Goal: Browse casually

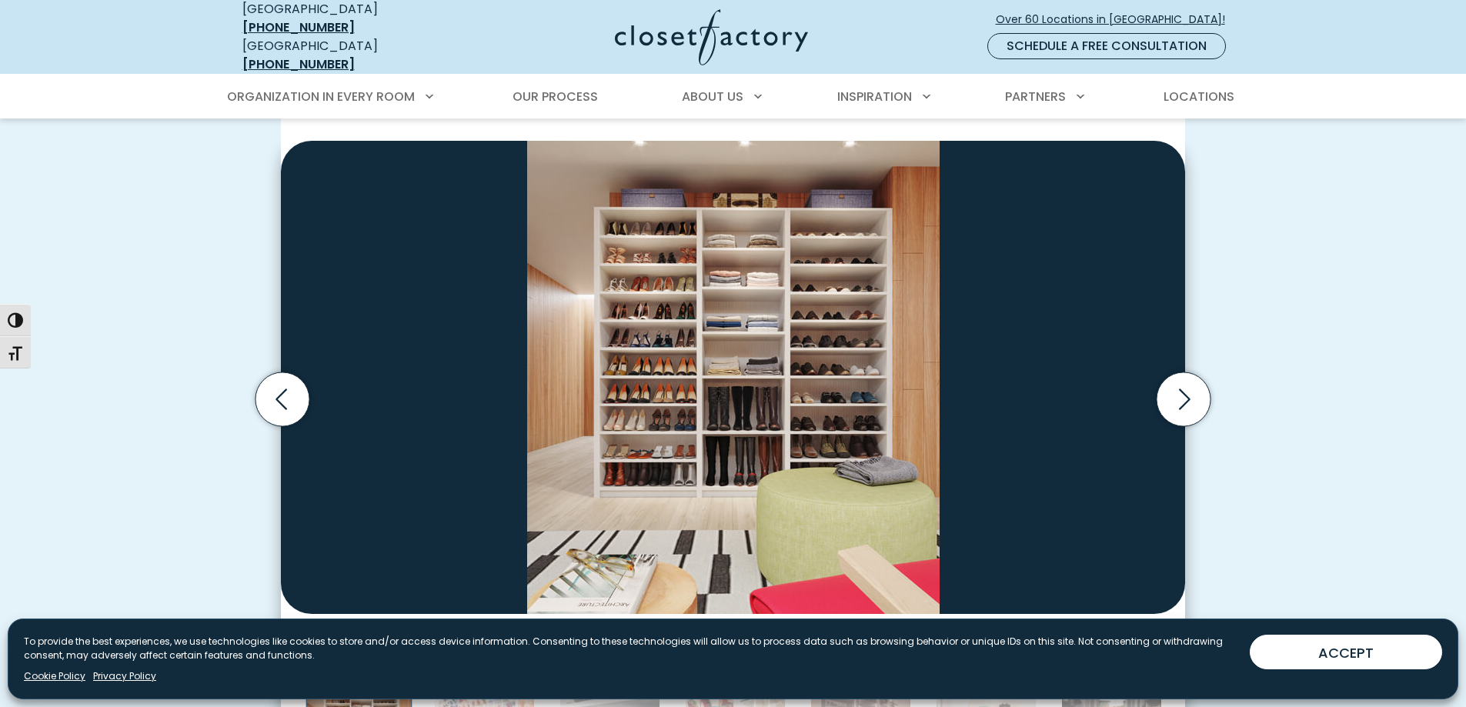
scroll to position [461, 0]
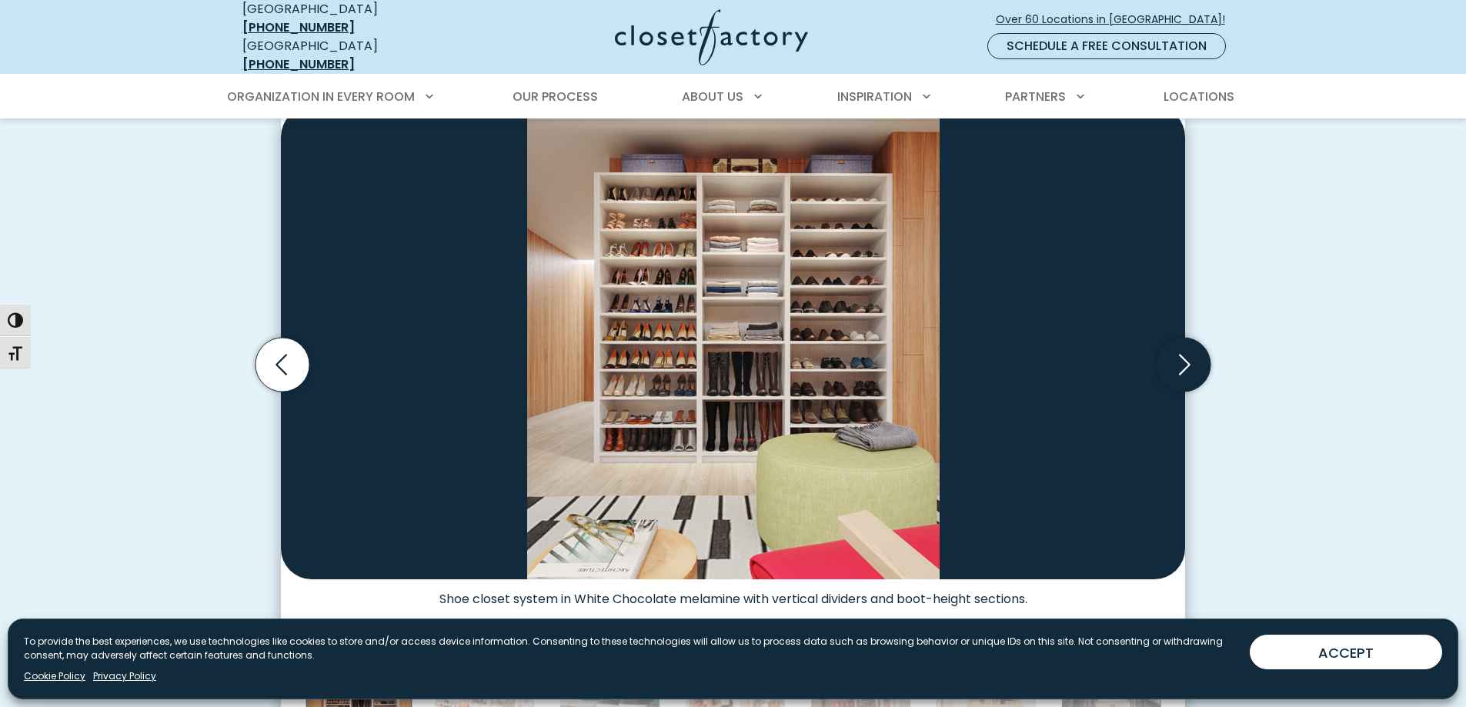
click at [1184, 368] on icon "Next slide" at bounding box center [1184, 365] width 54 height 54
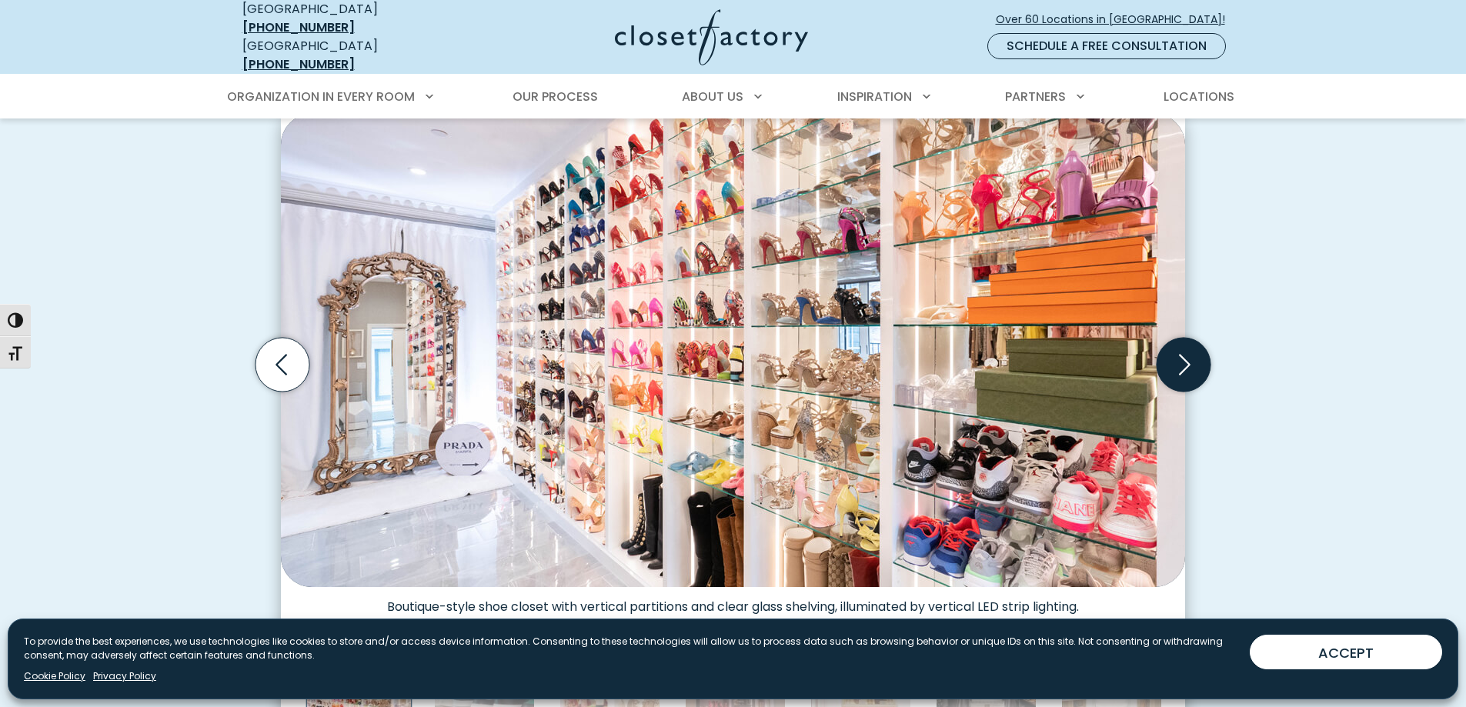
click at [1184, 368] on icon "Next slide" at bounding box center [1184, 365] width 54 height 54
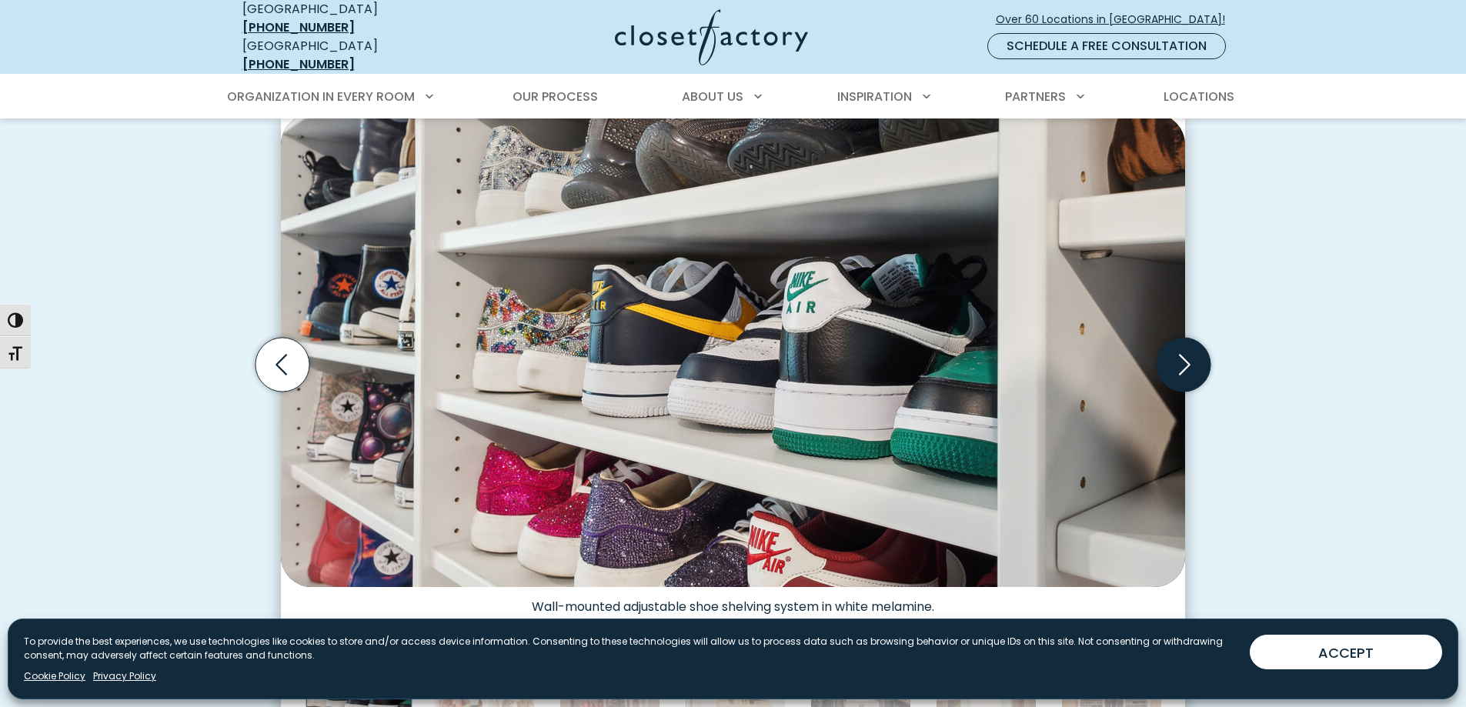
click at [1184, 368] on icon "Next slide" at bounding box center [1184, 365] width 54 height 54
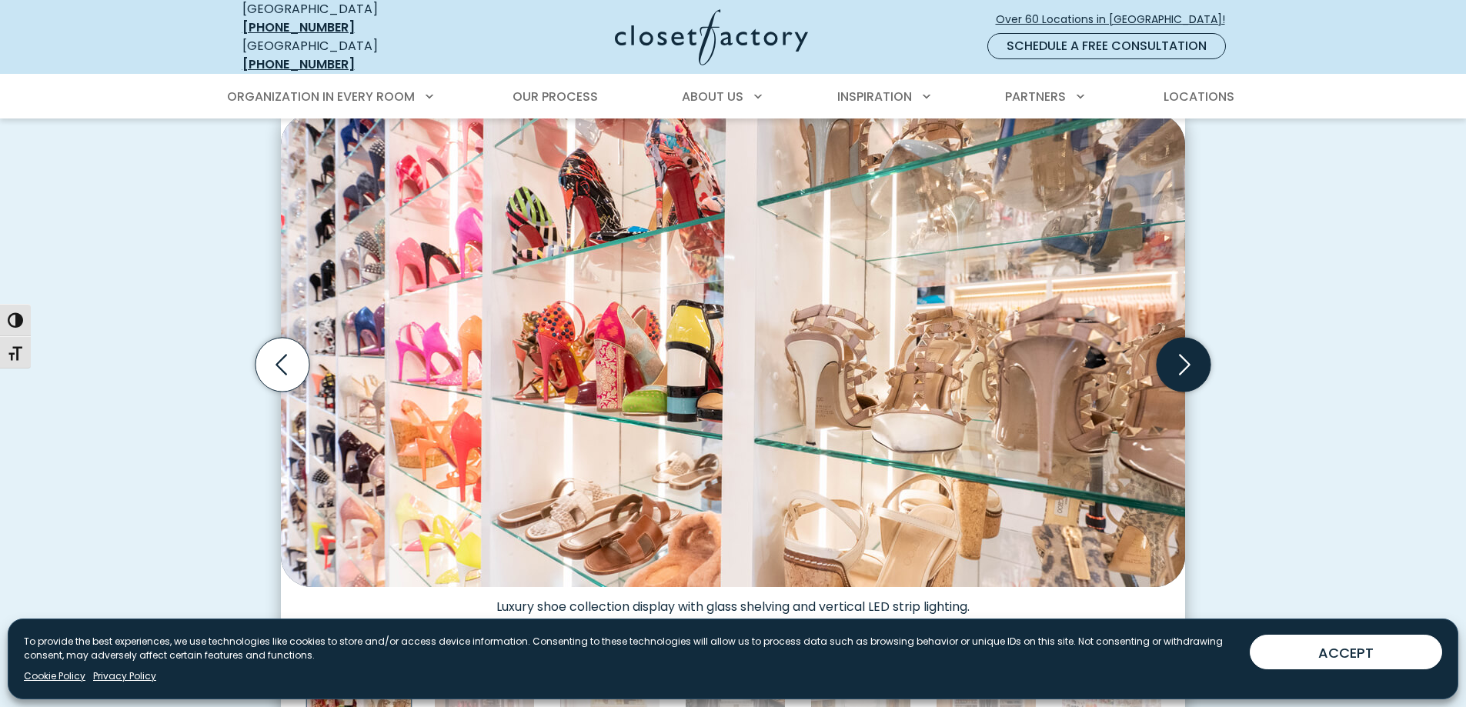
click at [1184, 368] on icon "Next slide" at bounding box center [1184, 365] width 54 height 54
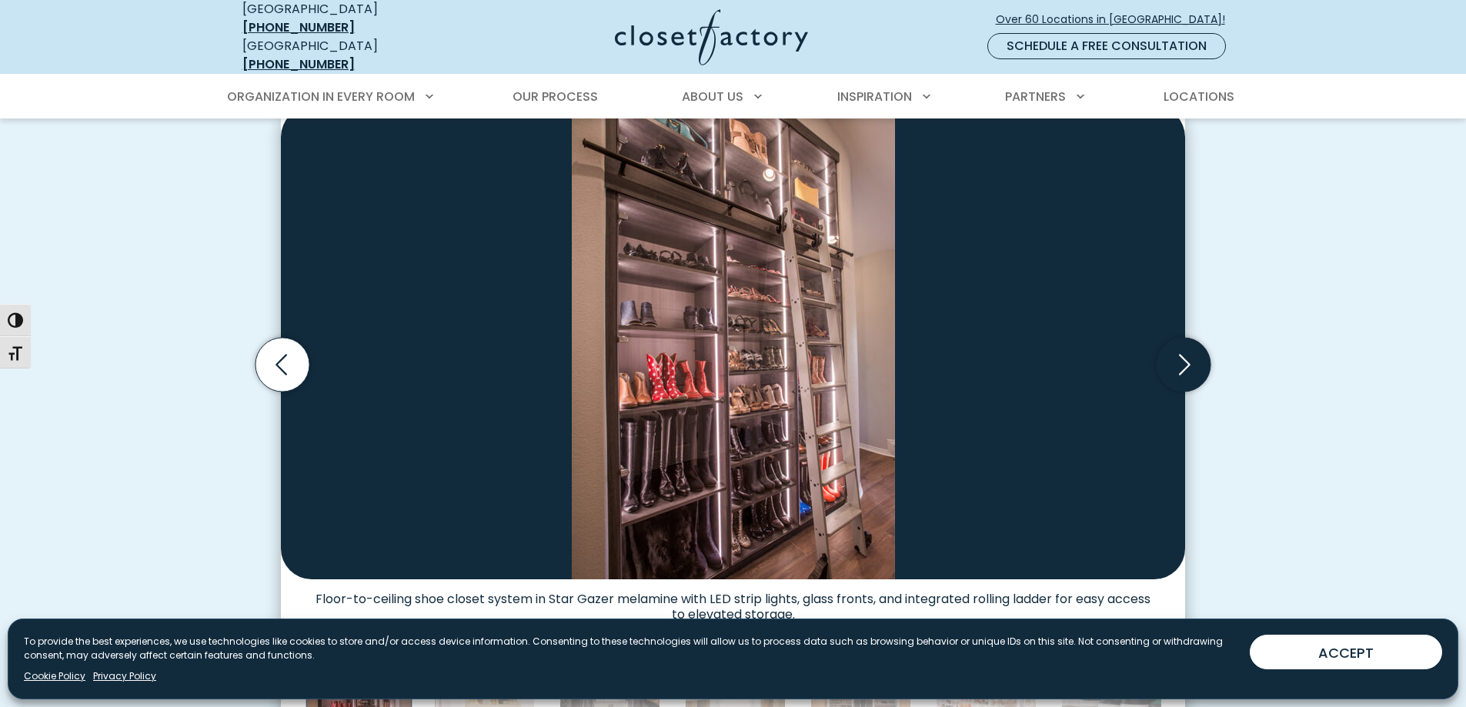
click at [1184, 368] on icon "Next slide" at bounding box center [1184, 365] width 54 height 54
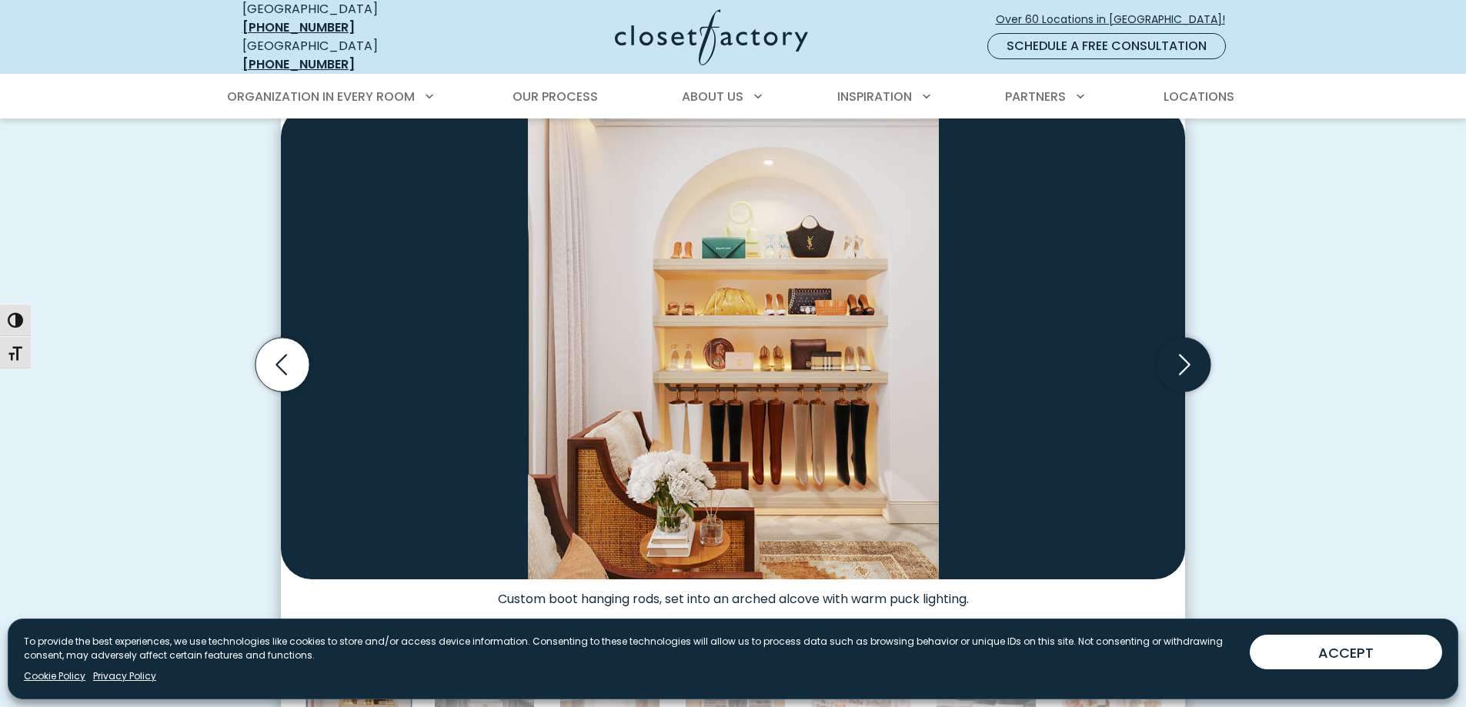
click at [1184, 368] on icon "Next slide" at bounding box center [1184, 365] width 54 height 54
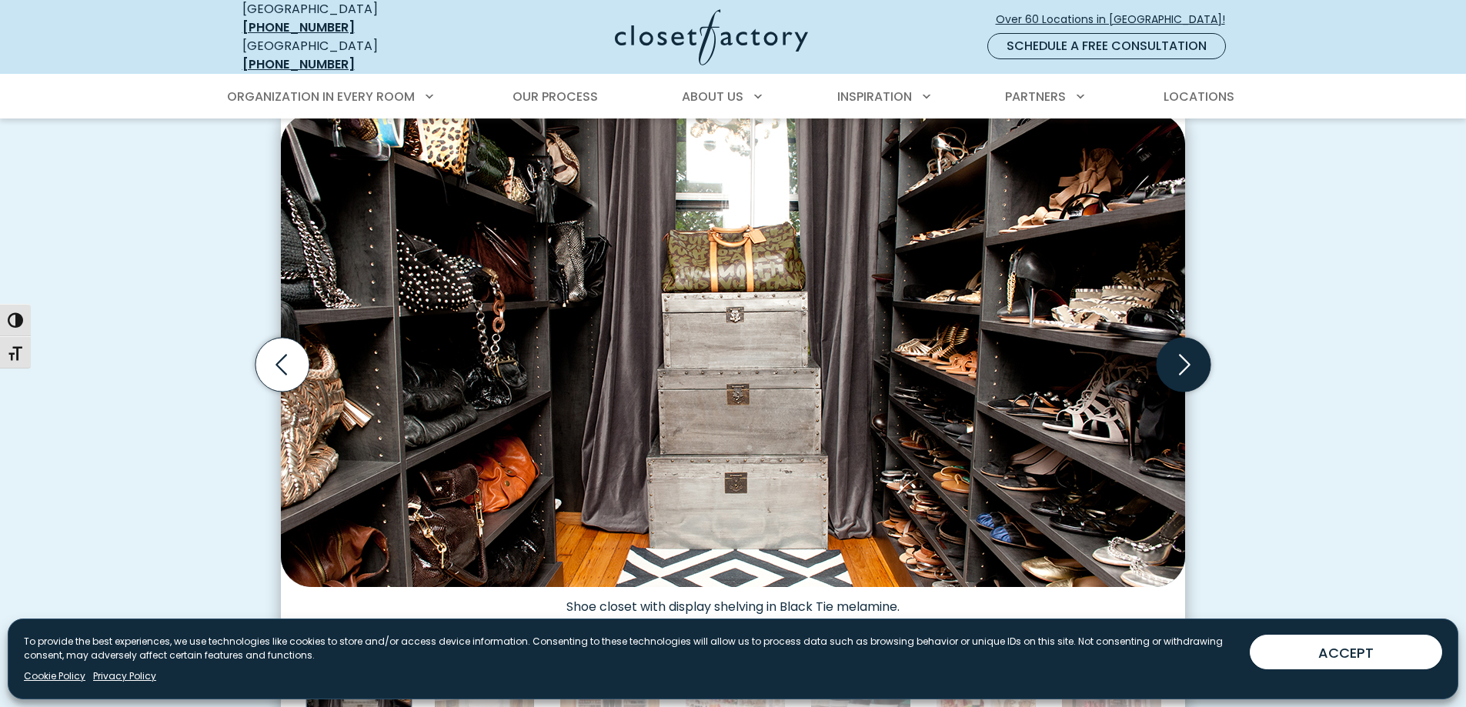
click at [1184, 368] on icon "Next slide" at bounding box center [1184, 365] width 54 height 54
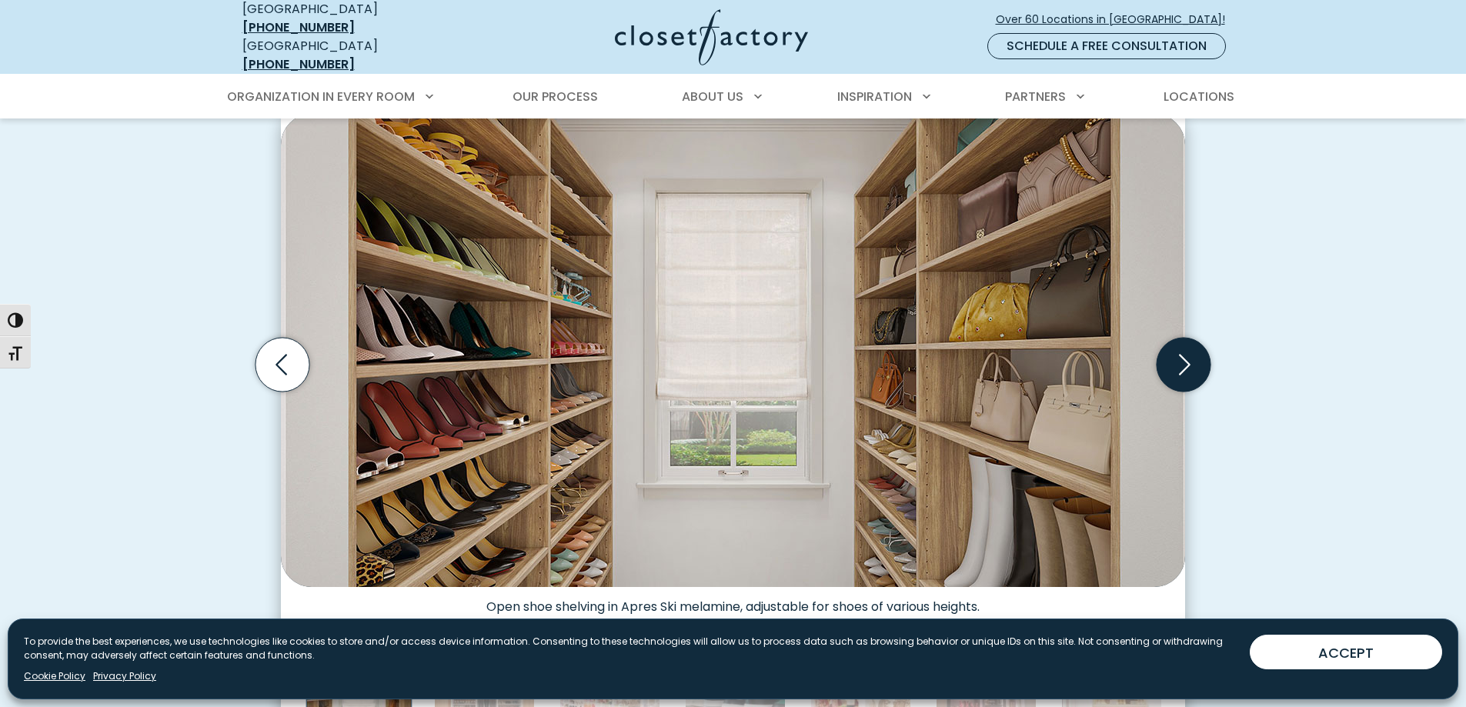
click at [1184, 368] on icon "Next slide" at bounding box center [1184, 365] width 54 height 54
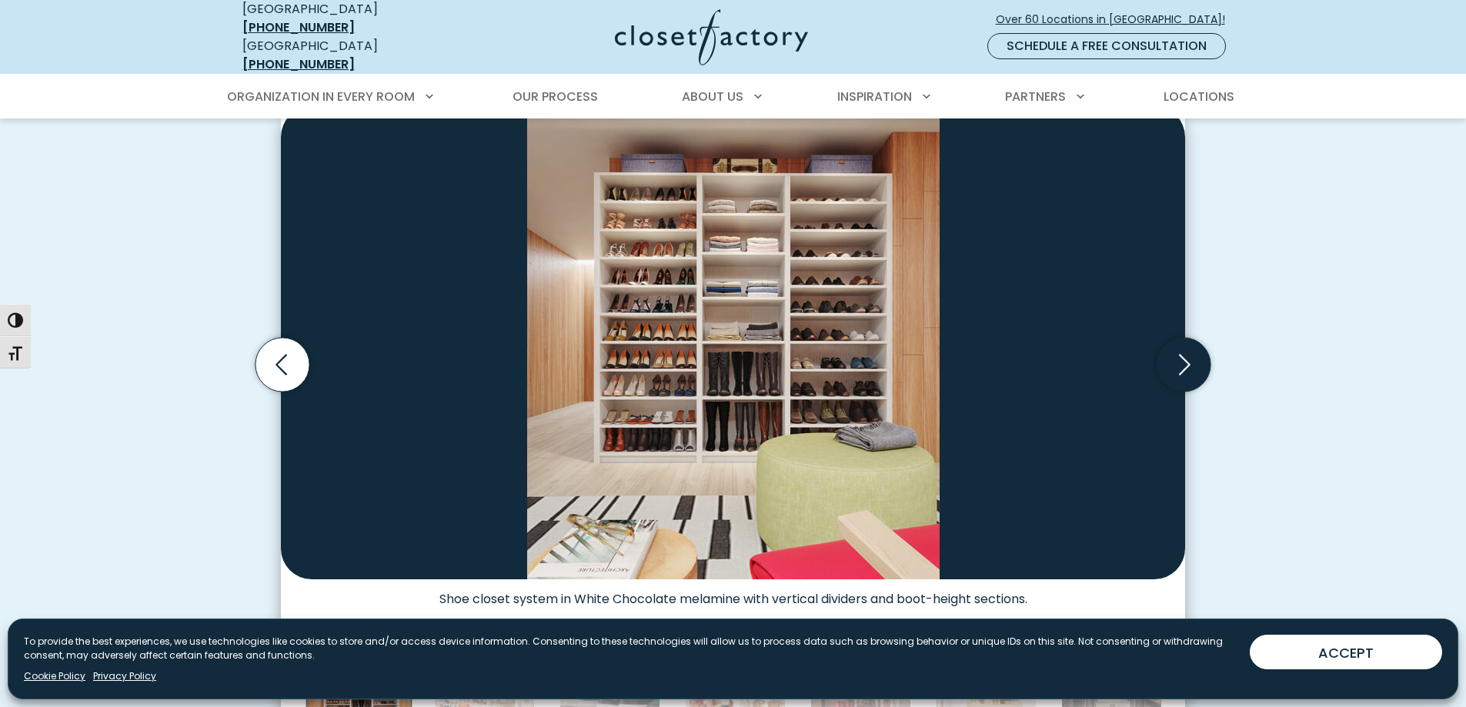
click at [1184, 368] on icon "Next slide" at bounding box center [1184, 365] width 54 height 54
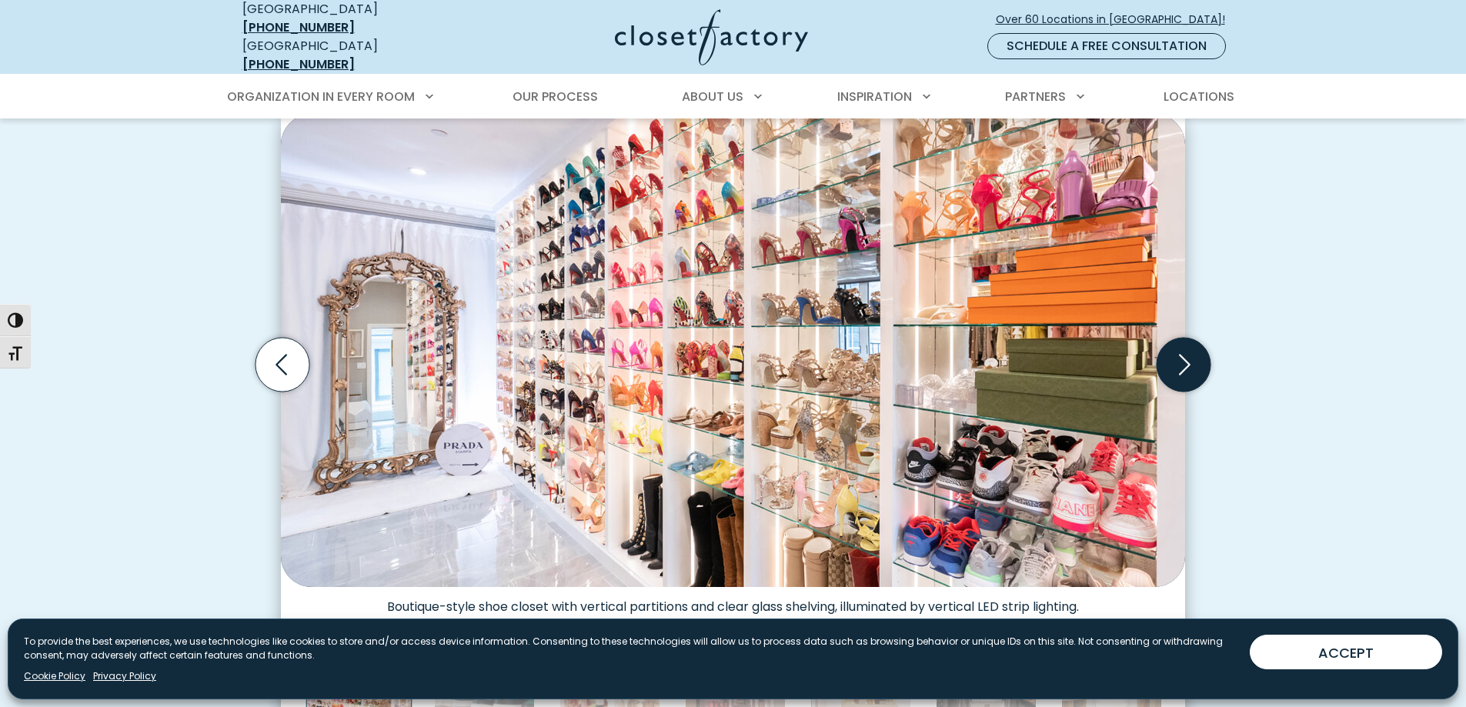
click at [1184, 368] on icon "Next slide" at bounding box center [1184, 365] width 54 height 54
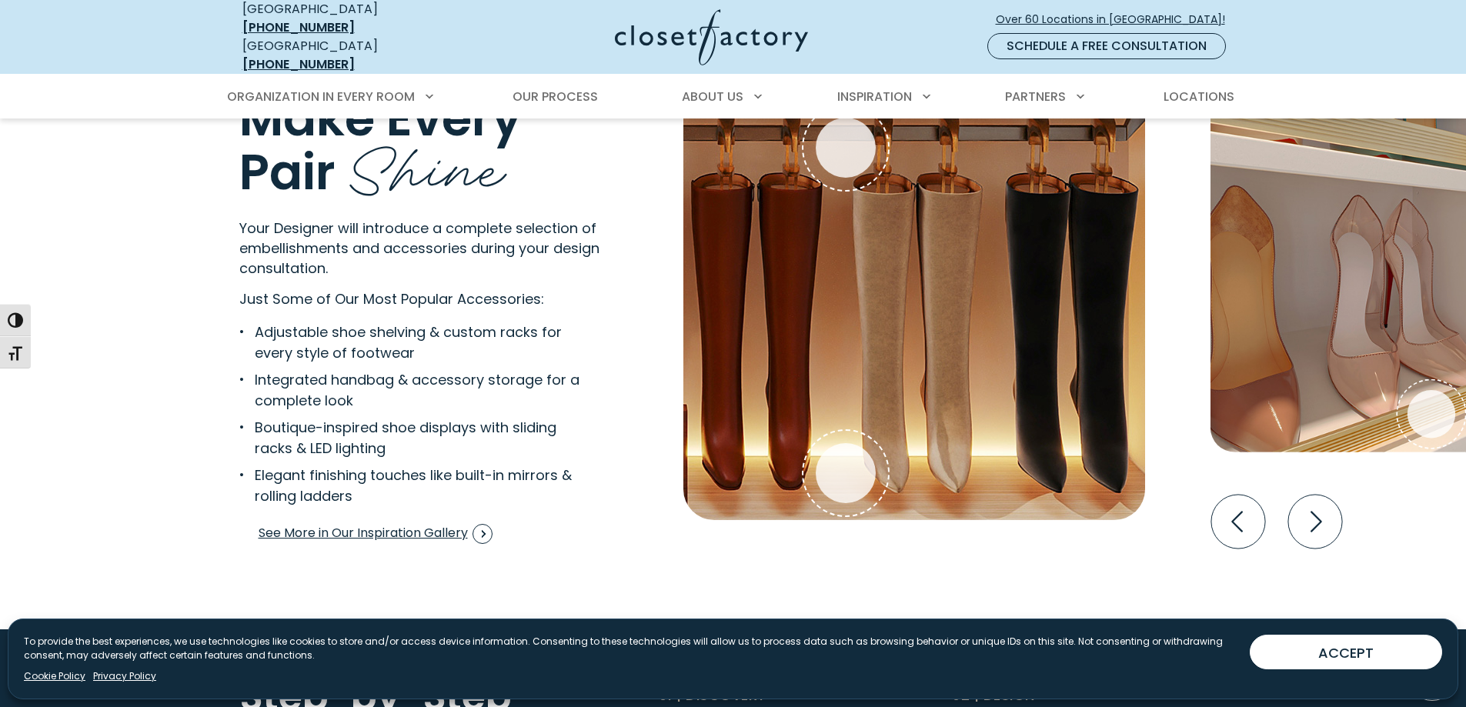
scroll to position [3001, 0]
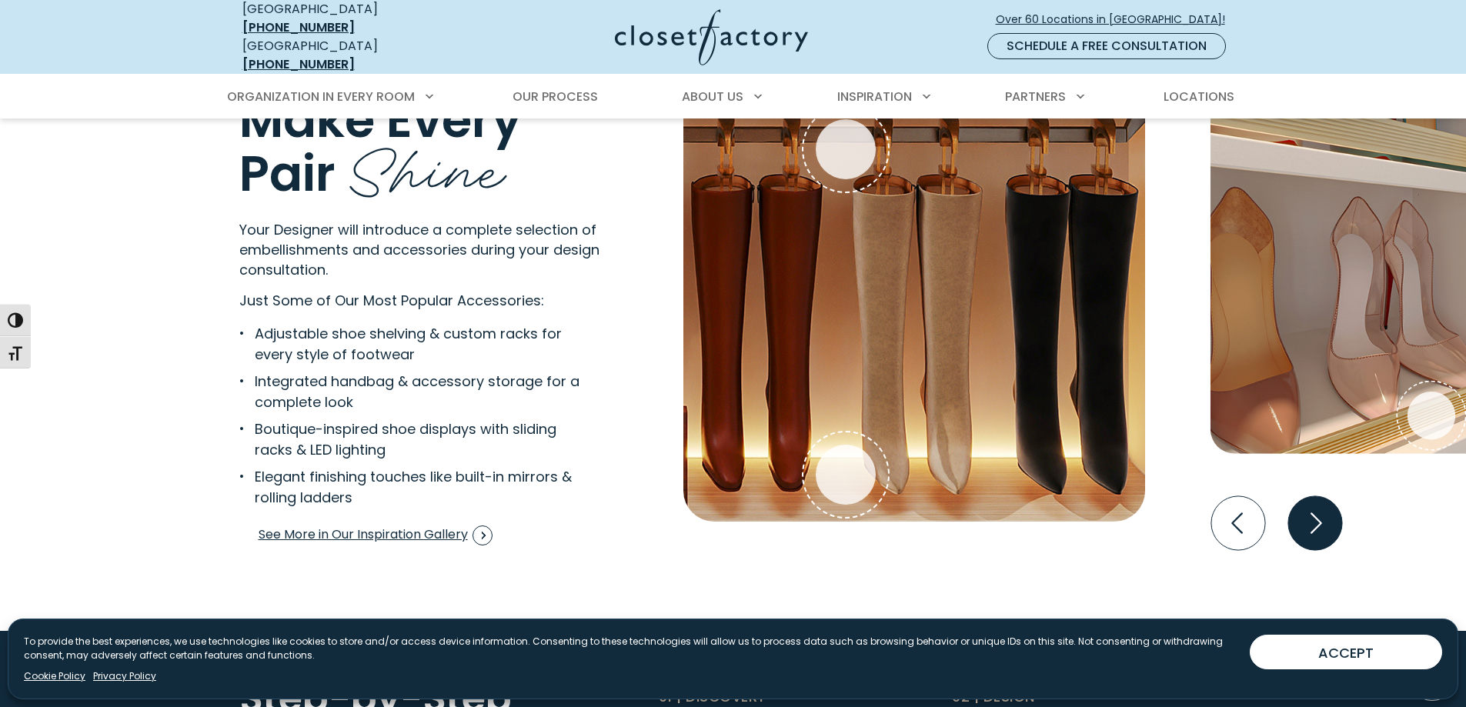
click at [1315, 510] on icon "Next slide" at bounding box center [1315, 523] width 54 height 54
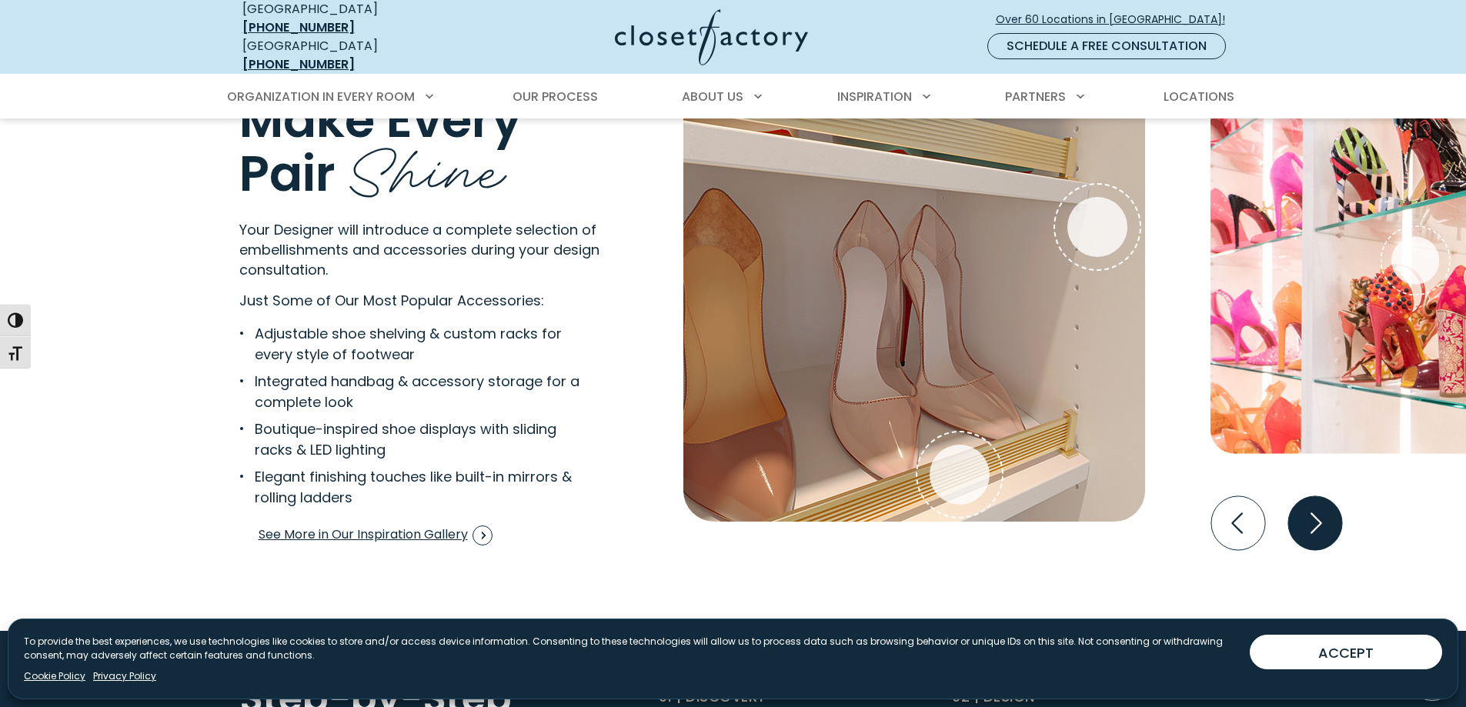
click at [1315, 510] on icon "Next slide" at bounding box center [1315, 523] width 54 height 54
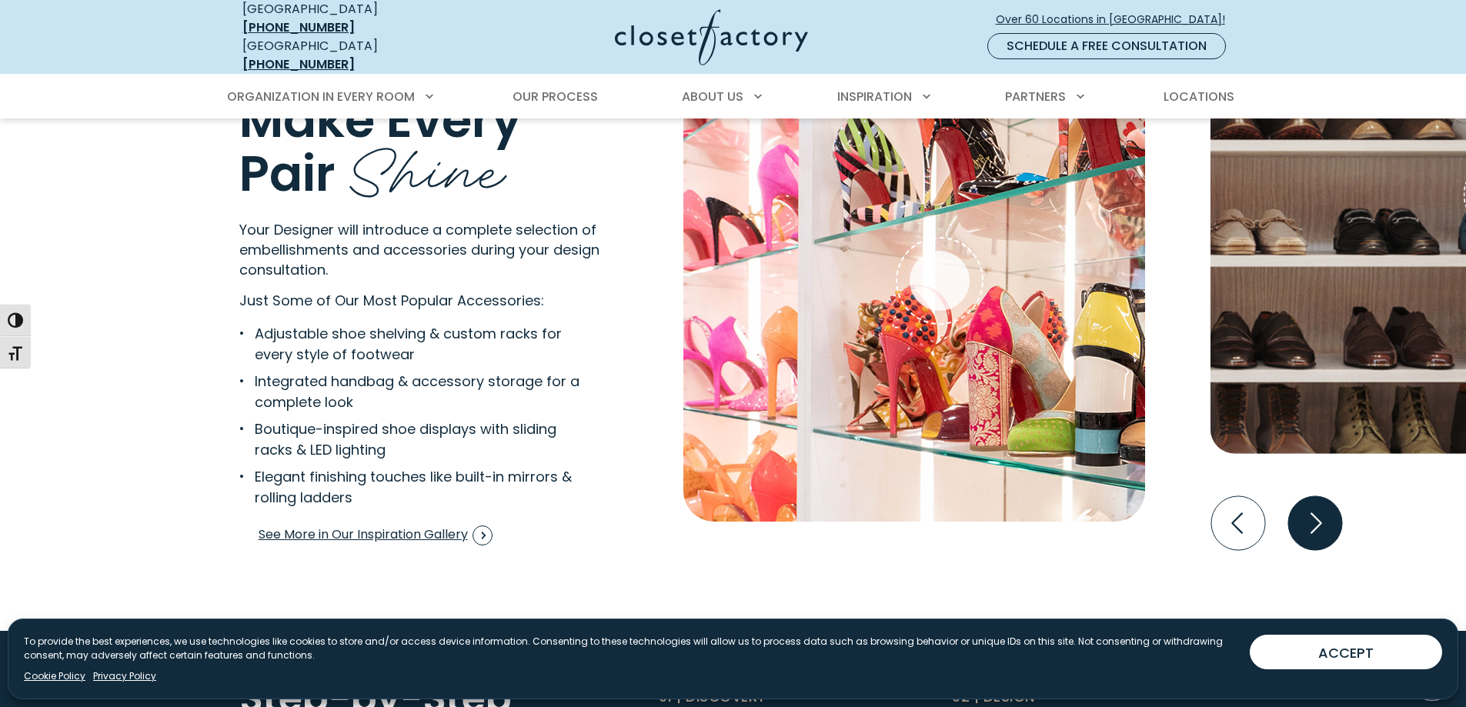
click at [1315, 510] on icon "Next slide" at bounding box center [1315, 523] width 54 height 54
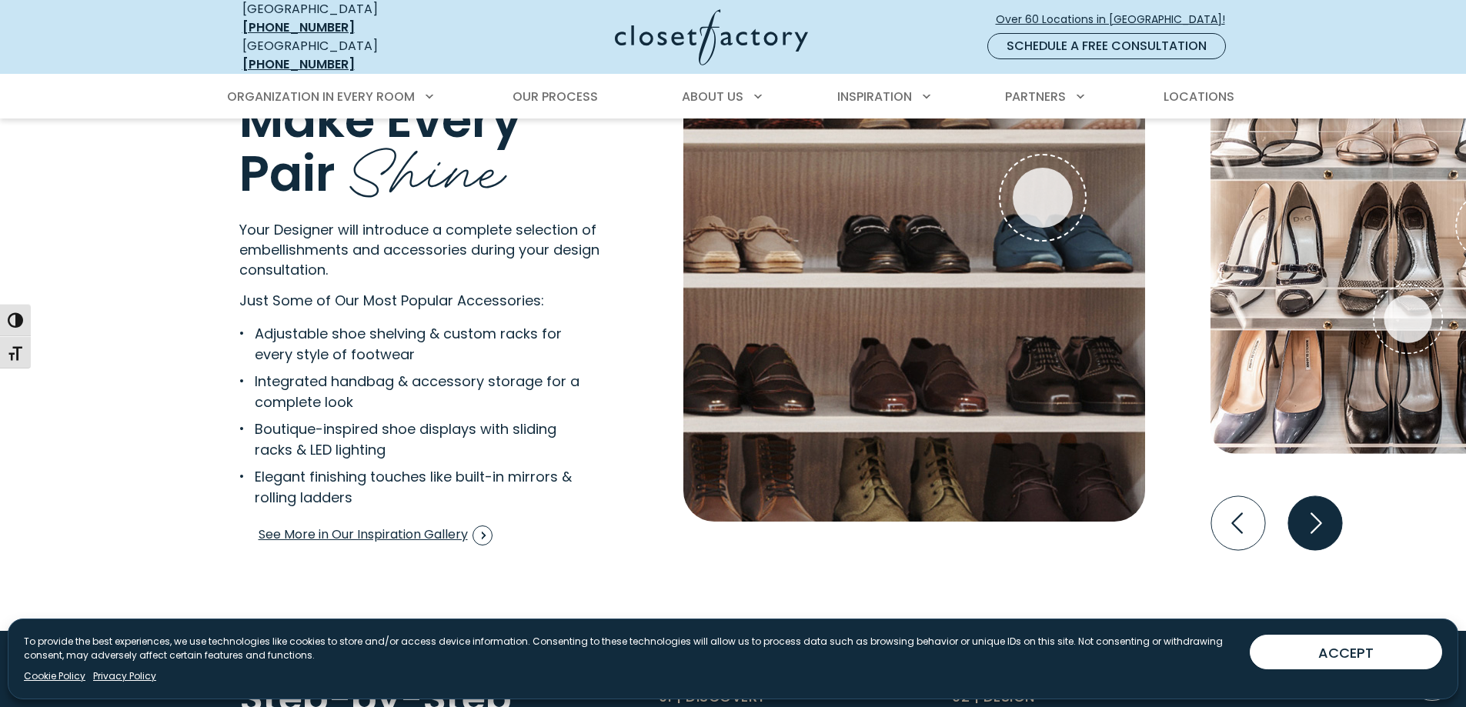
click at [1315, 510] on icon "Next slide" at bounding box center [1315, 523] width 54 height 54
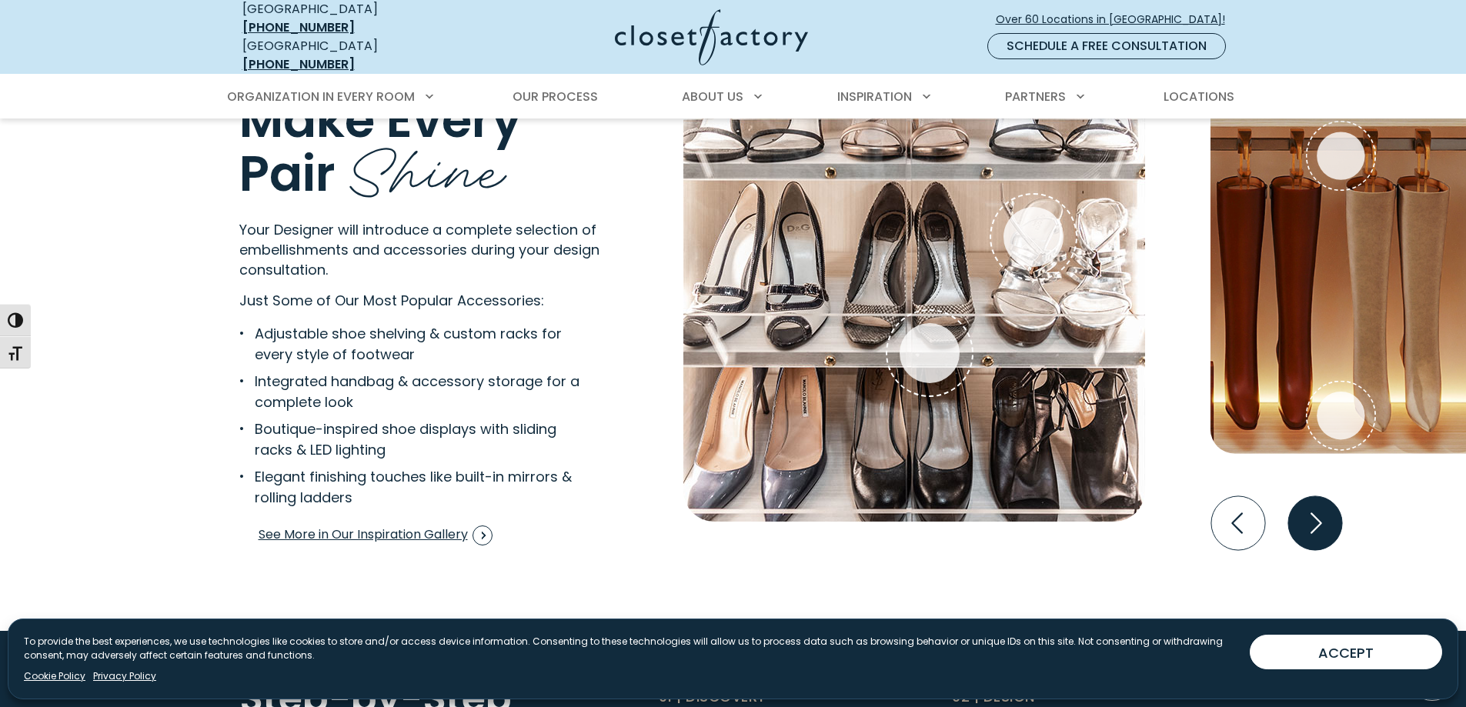
click at [1312, 508] on icon "Next slide" at bounding box center [1315, 523] width 54 height 54
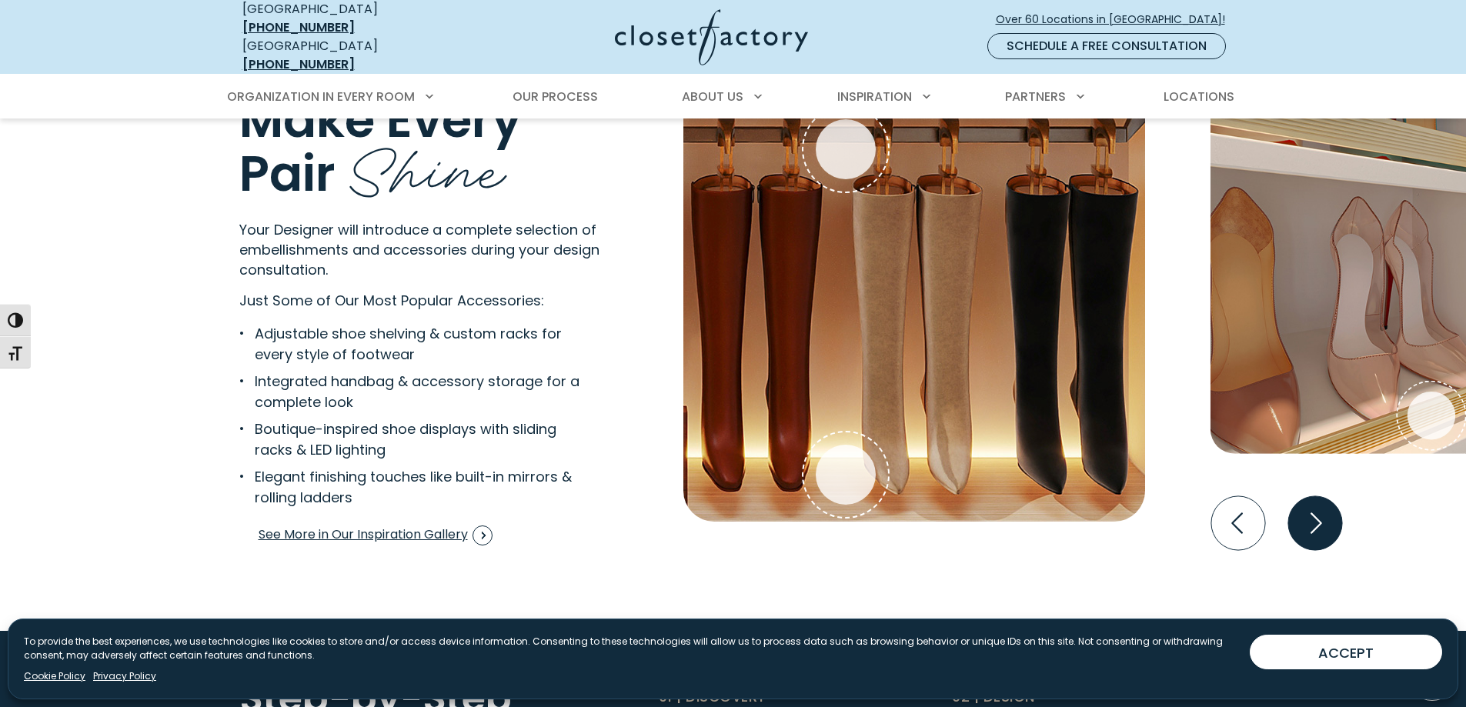
click at [1312, 508] on icon "Next slide" at bounding box center [1315, 523] width 54 height 54
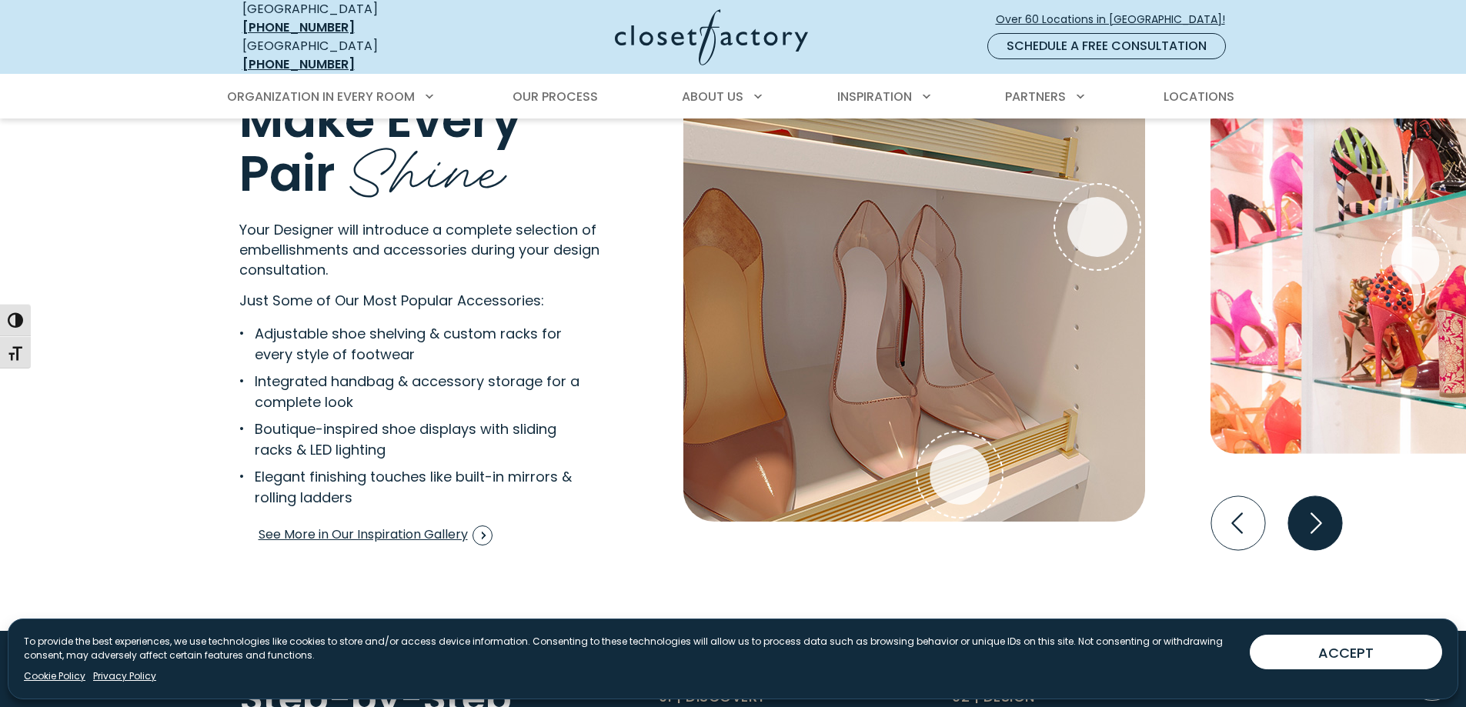
click at [1312, 508] on icon "Next slide" at bounding box center [1315, 523] width 54 height 54
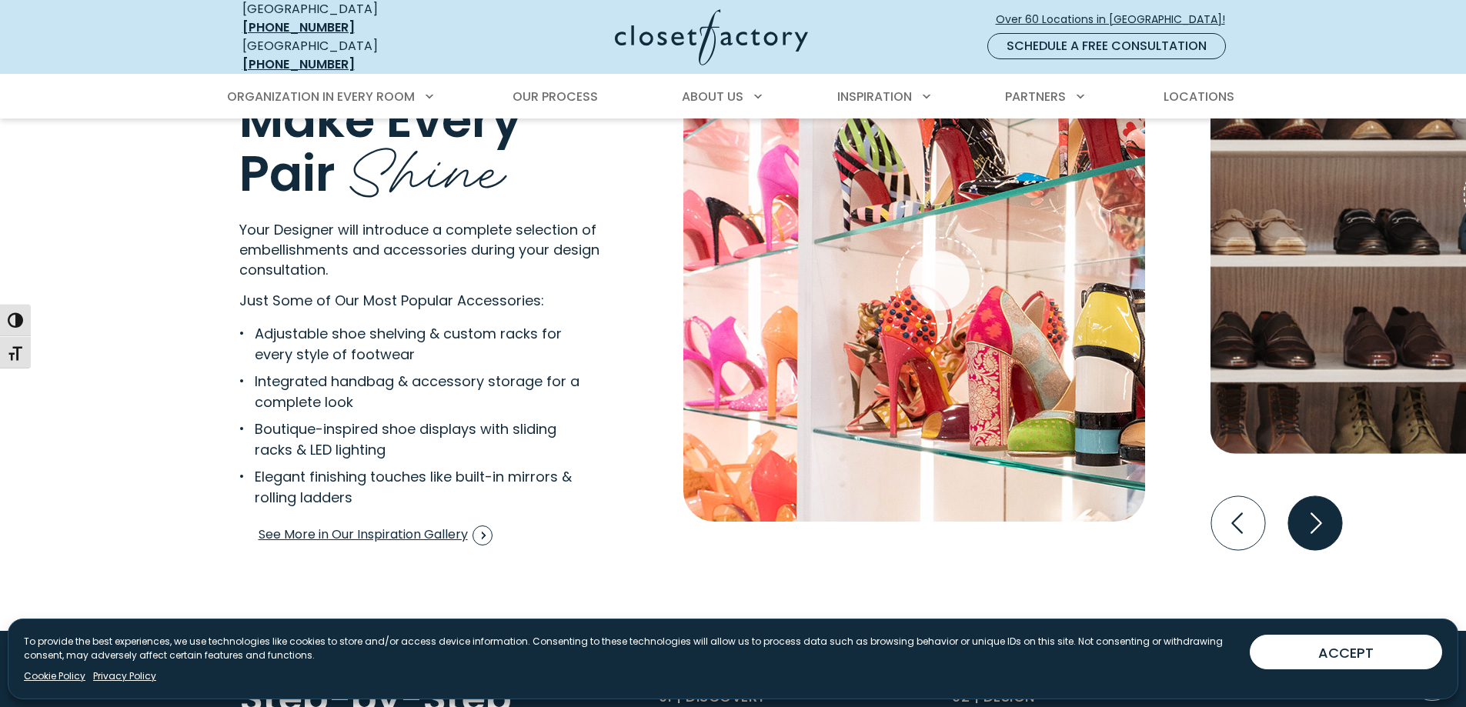
click at [1312, 508] on icon "Next slide" at bounding box center [1315, 523] width 54 height 54
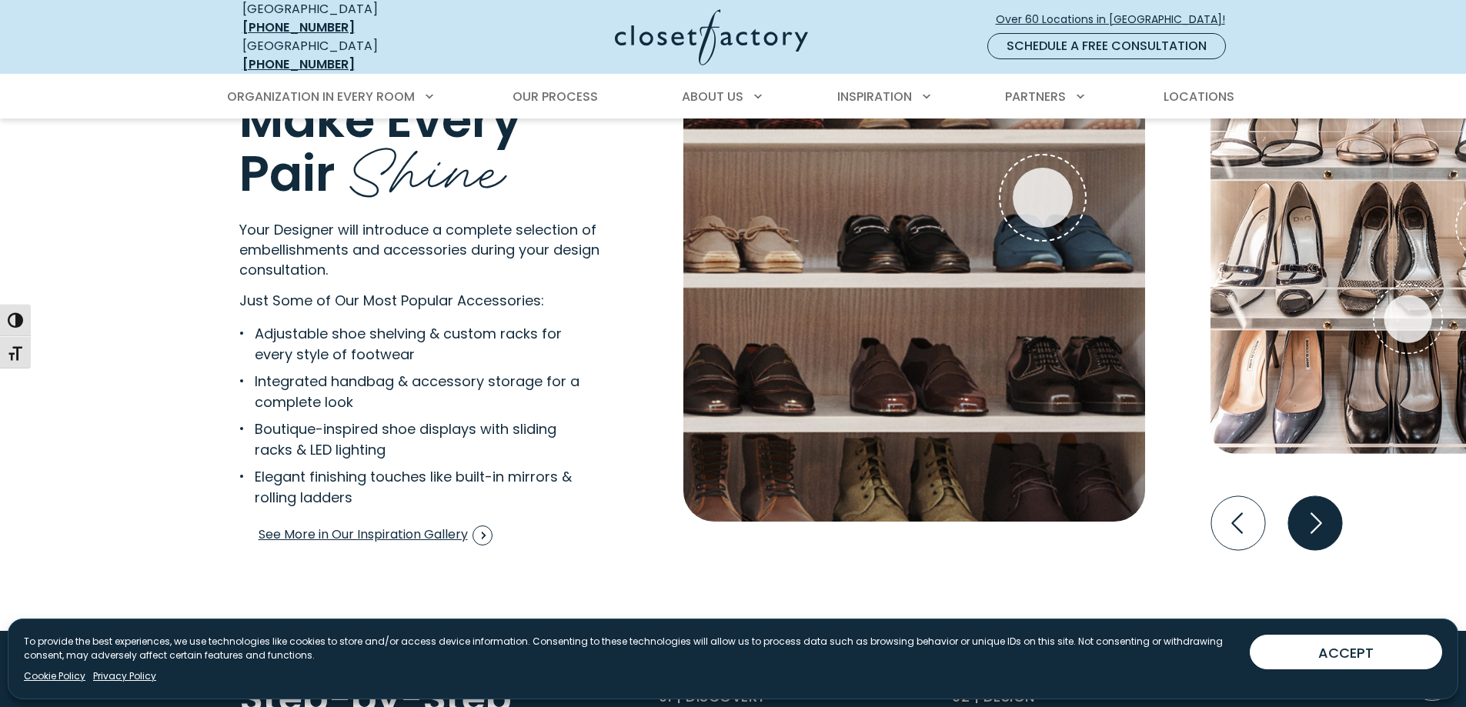
click at [1312, 508] on icon "Next slide" at bounding box center [1315, 523] width 54 height 54
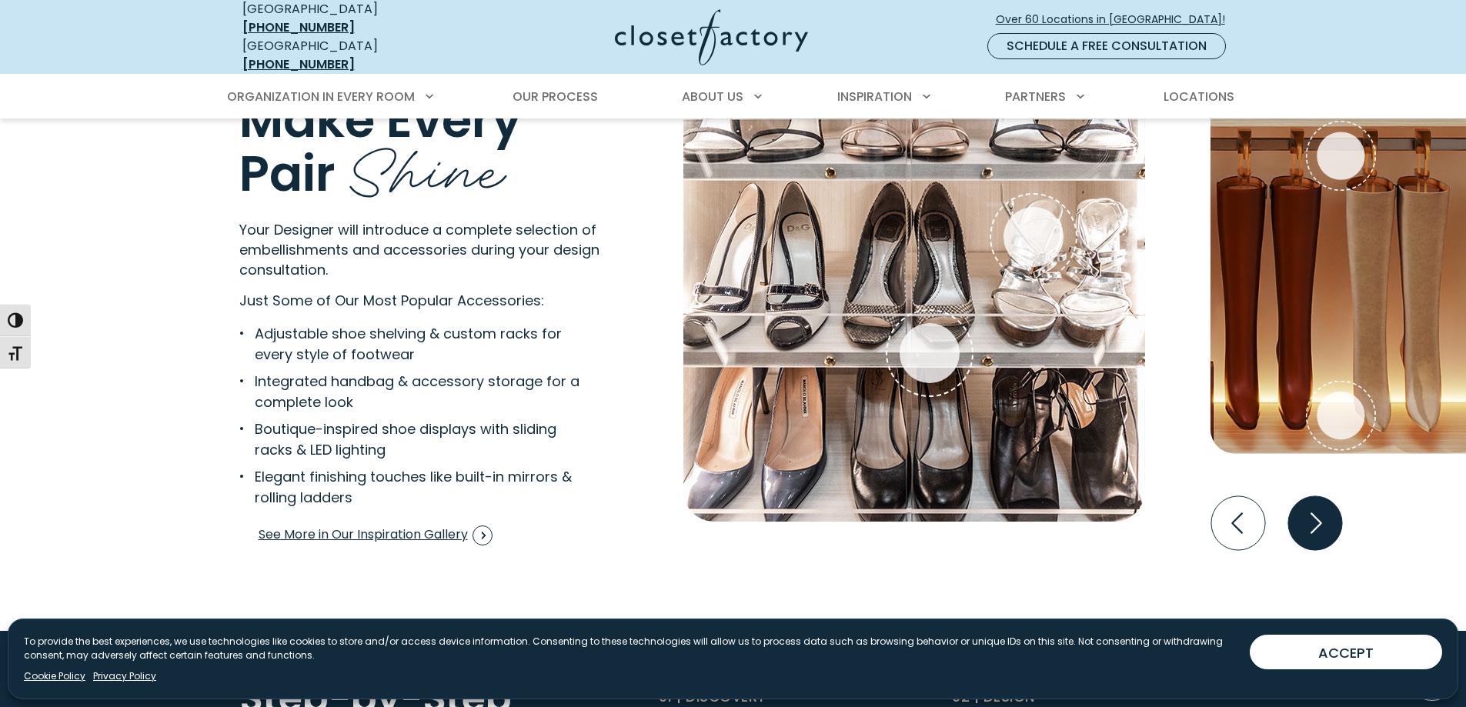
click at [1312, 508] on icon "Next slide" at bounding box center [1315, 523] width 54 height 54
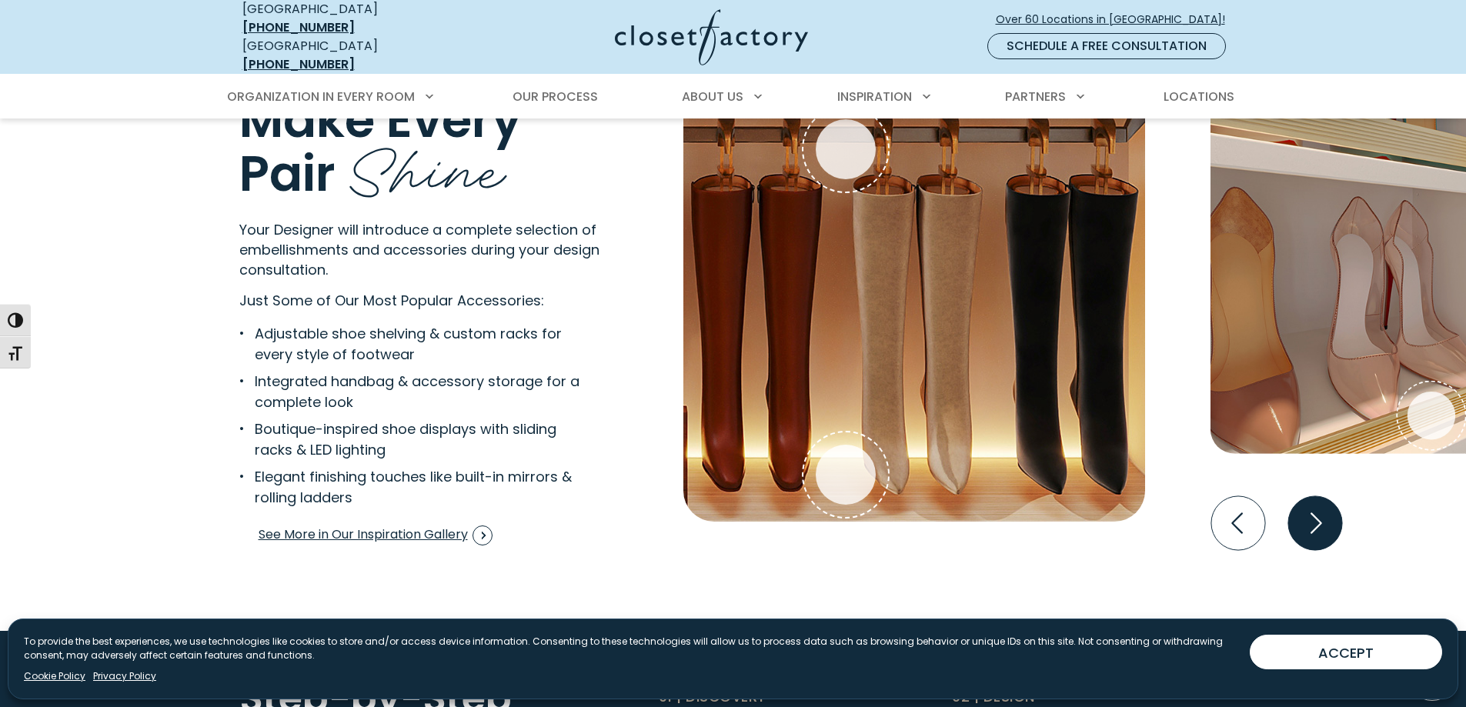
click at [1312, 508] on icon "Next slide" at bounding box center [1315, 523] width 54 height 54
